Goal: Check status

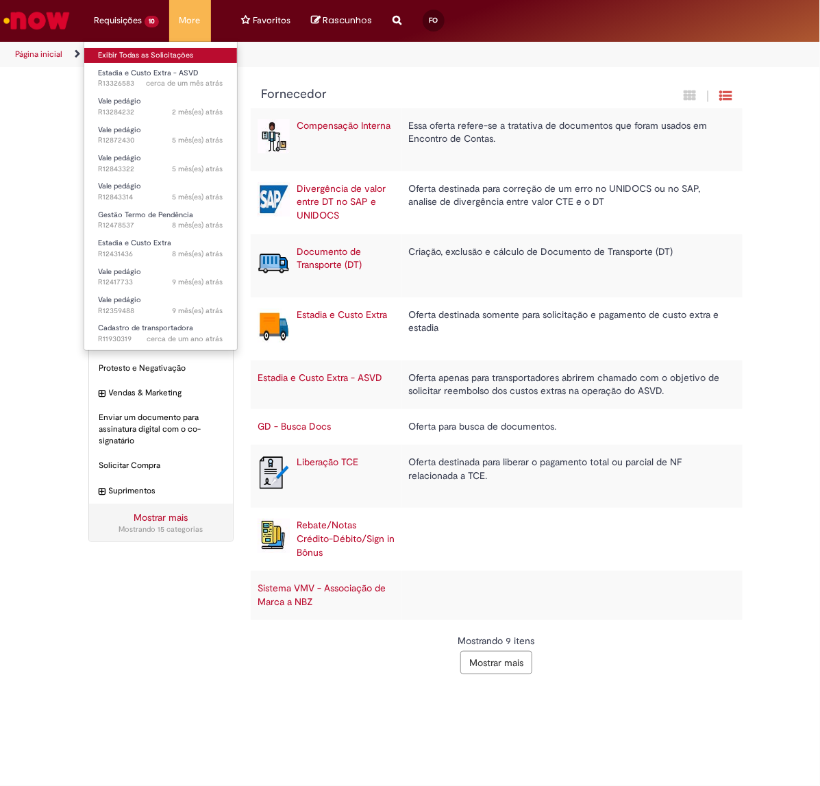
click at [145, 53] on link "Exibir Todas as Solicitações" at bounding box center [160, 55] width 153 height 15
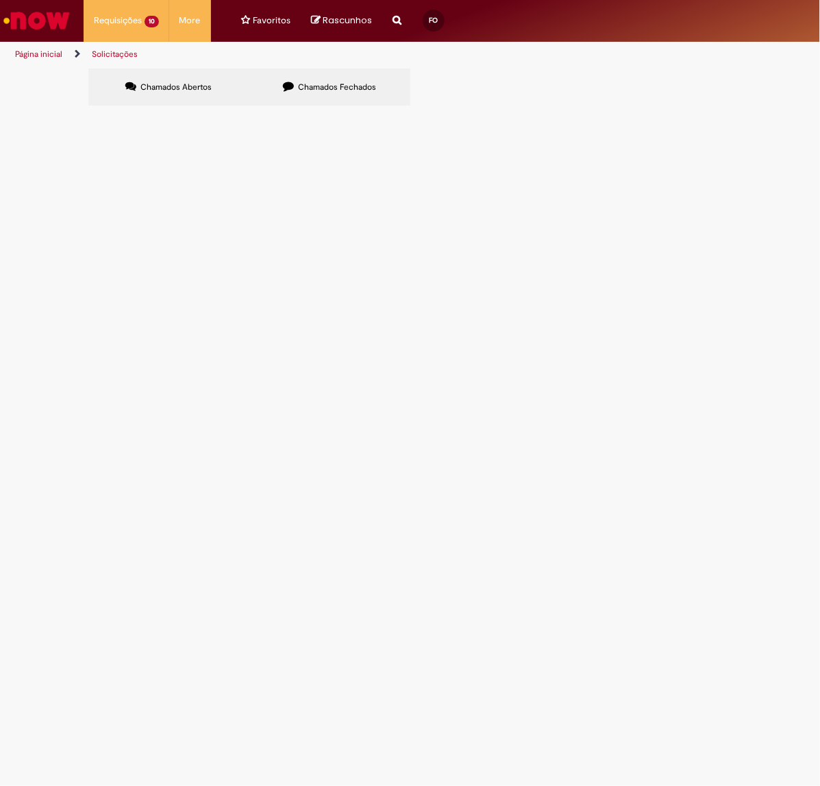
click at [0, 0] on span "Estadia e Custo Extra - ASVD" at bounding box center [0, 0] width 0 height 0
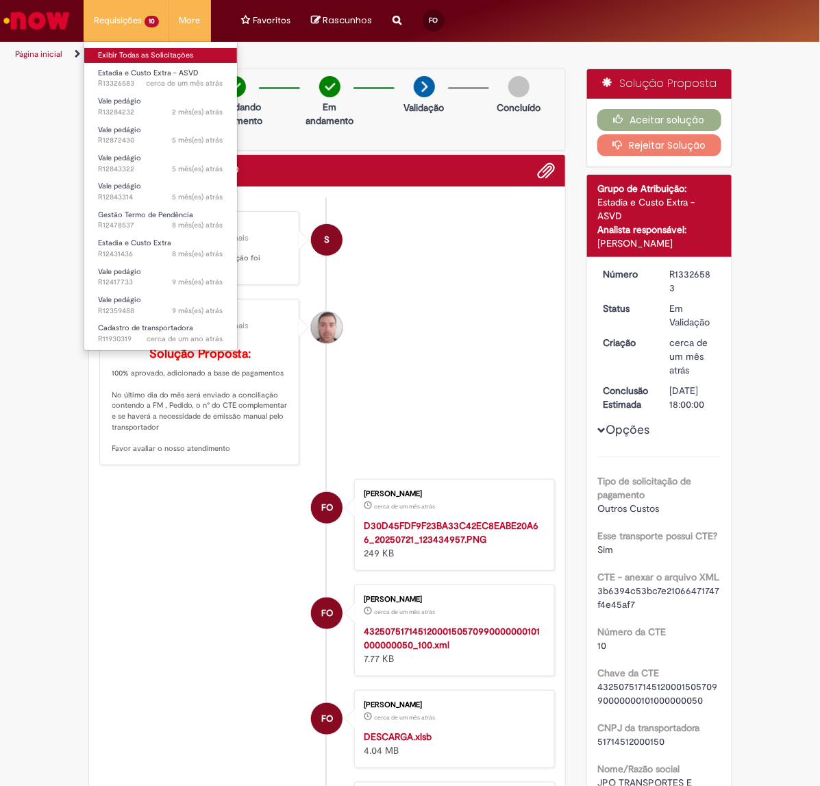
click at [144, 55] on link "Exibir Todas as Solicitações" at bounding box center [160, 55] width 153 height 15
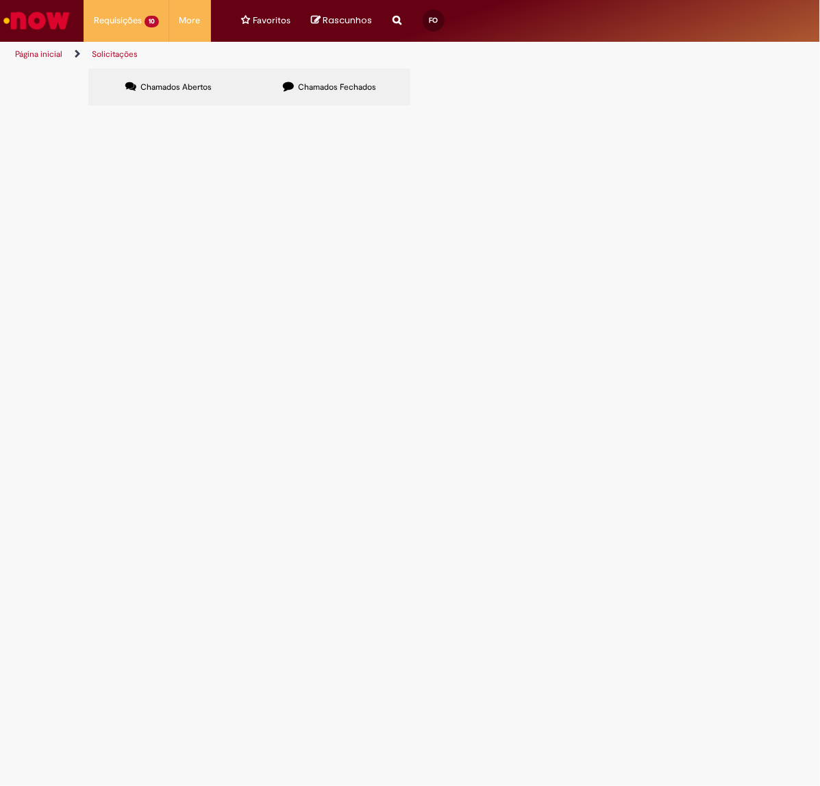
click at [297, 101] on label "Chamados Fechados" at bounding box center [329, 87] width 161 height 37
click at [173, 93] on label "Chamados Abertos" at bounding box center [168, 87] width 161 height 37
click at [0, 0] on span "Boa tarde segue" at bounding box center [0, 0] width 0 height 0
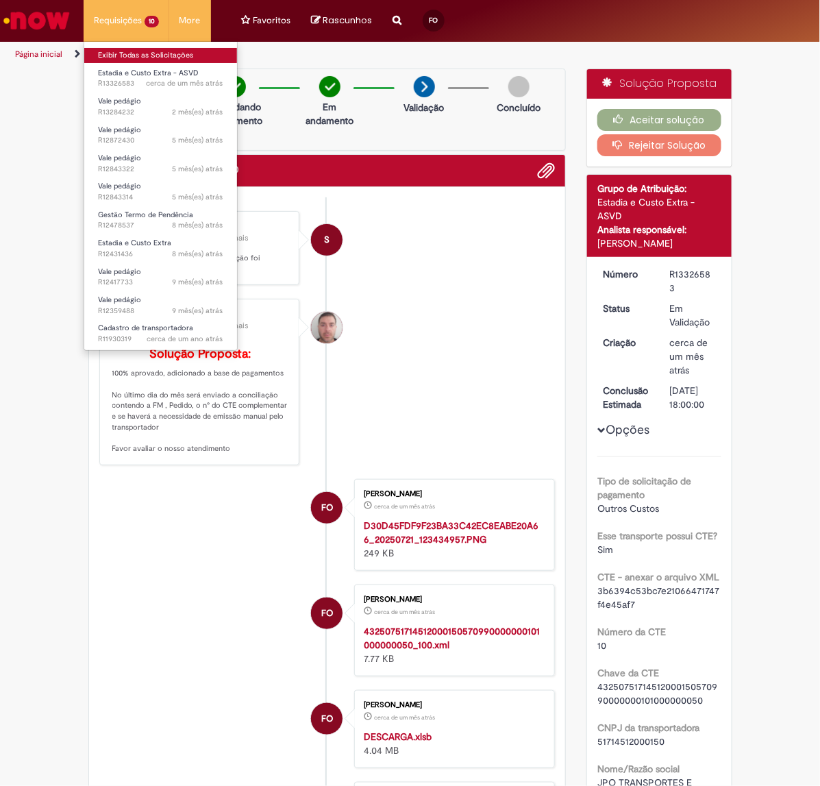
click at [121, 50] on link "Exibir Todas as Solicitações" at bounding box center [160, 55] width 153 height 15
